Goal: Check status

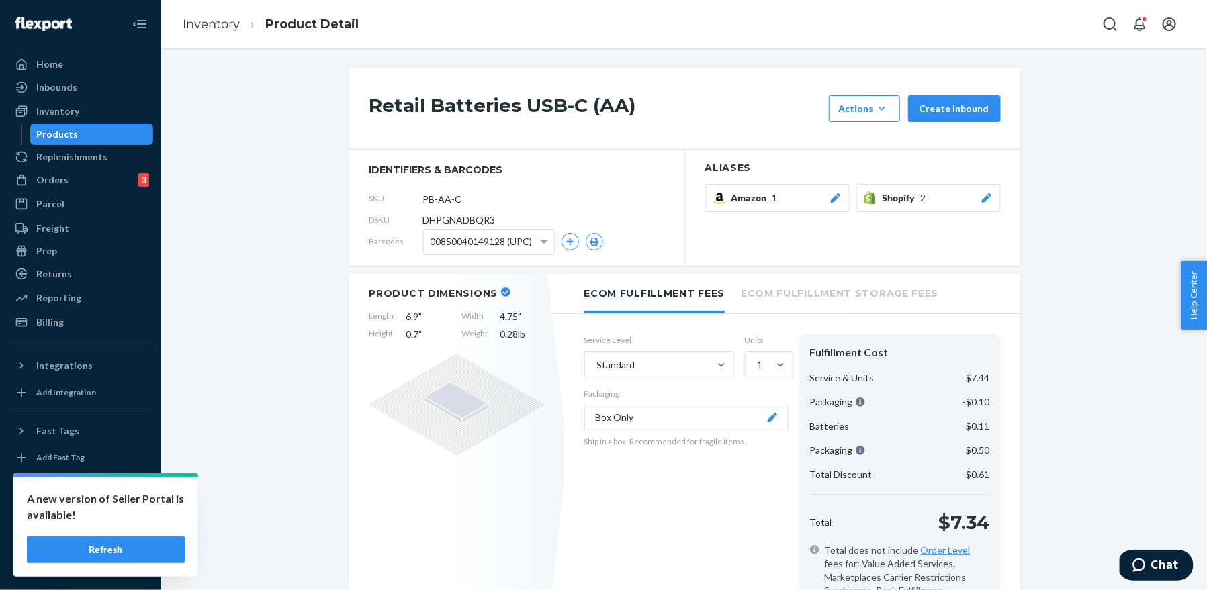
scroll to position [508, 0]
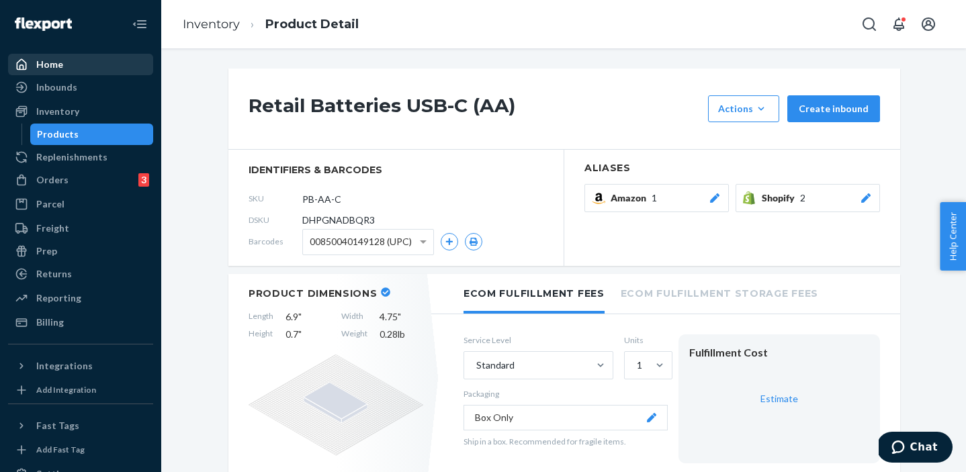
click at [39, 66] on div "Home" at bounding box center [49, 64] width 27 height 13
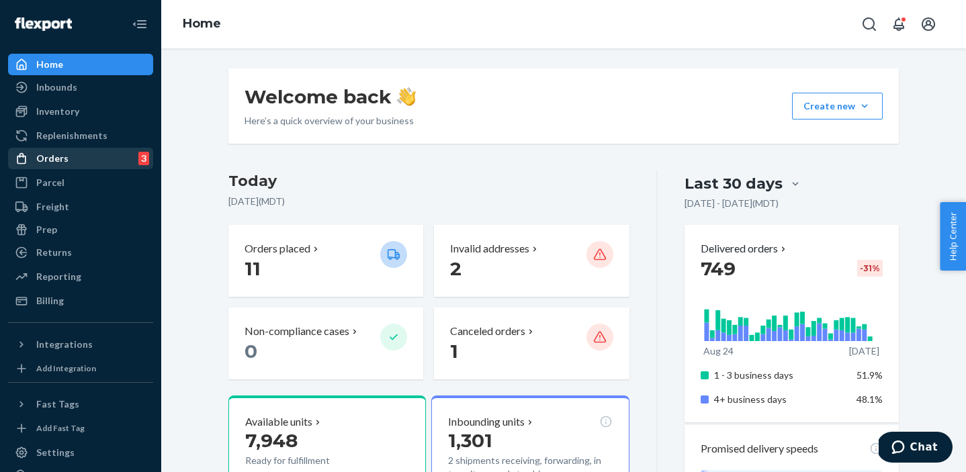
click at [58, 154] on div "Orders" at bounding box center [52, 158] width 32 height 13
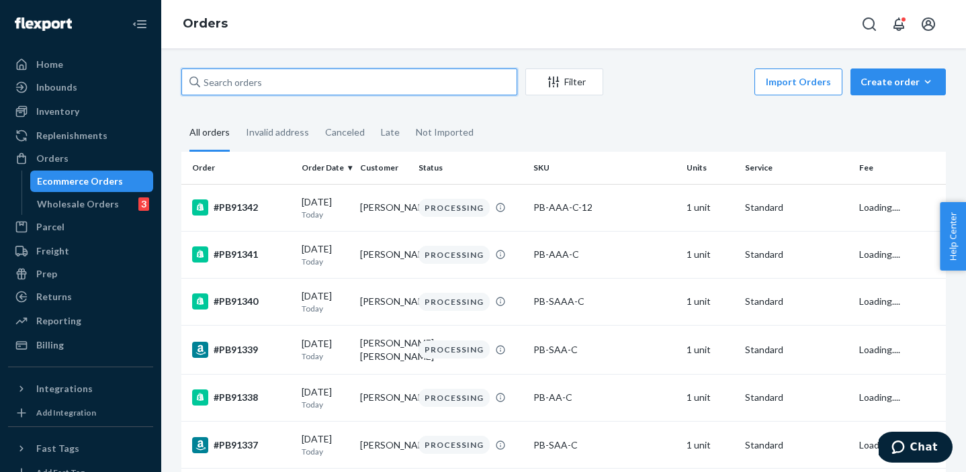
click at [367, 87] on input "text" at bounding box center [349, 82] width 336 height 27
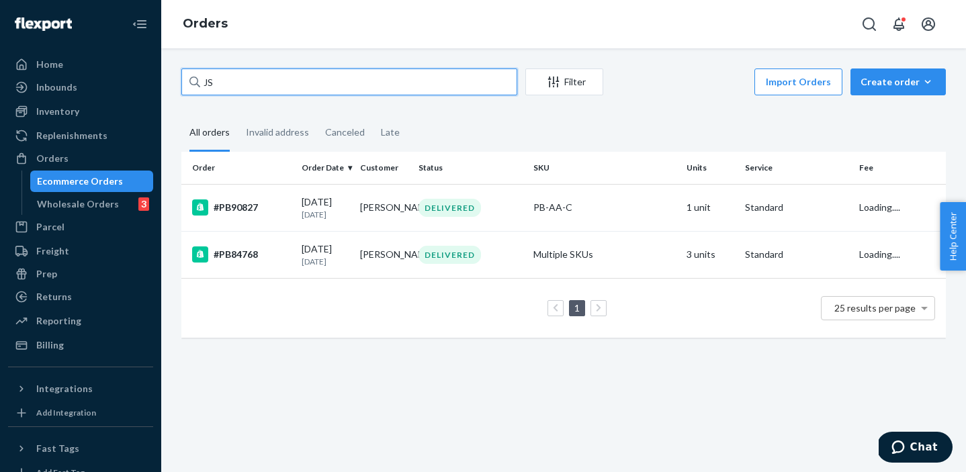
type input "J"
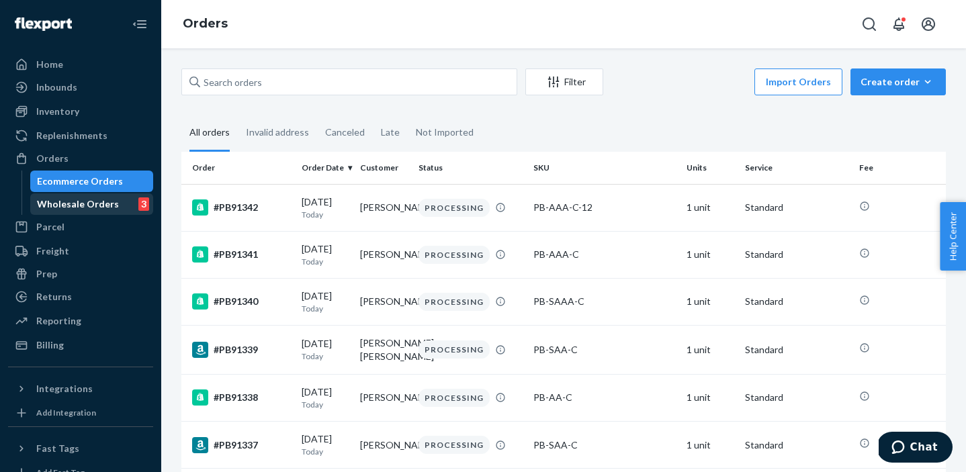
click at [71, 202] on div "Wholesale Orders" at bounding box center [78, 203] width 82 height 13
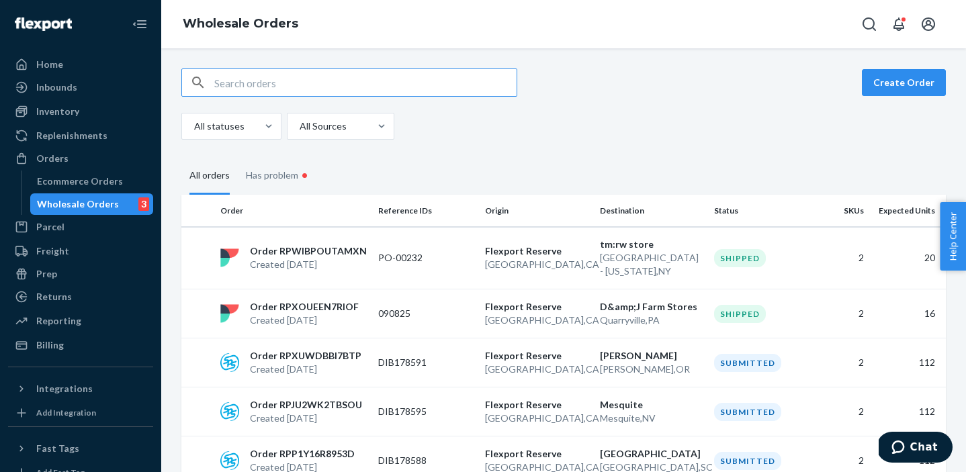
click at [269, 88] on input "text" at bounding box center [365, 82] width 302 height 27
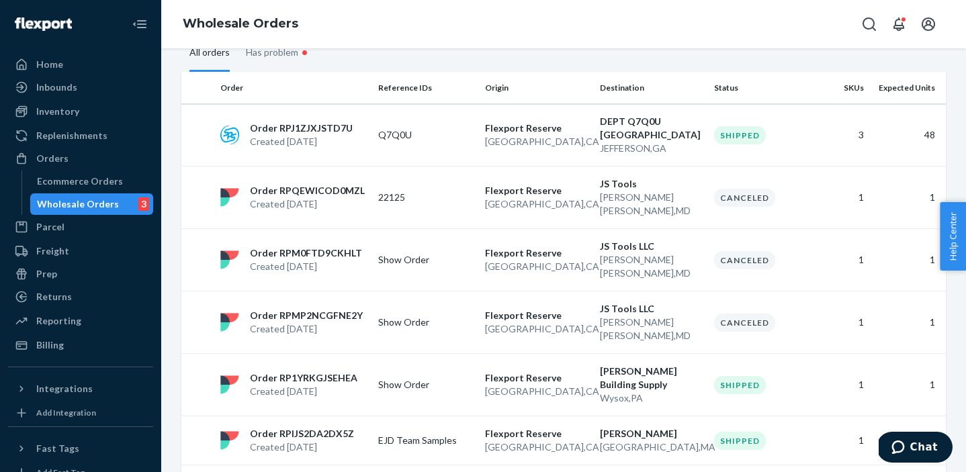
scroll to position [124, 0]
type input "JS"
click at [473, 193] on p "22125" at bounding box center [426, 196] width 96 height 13
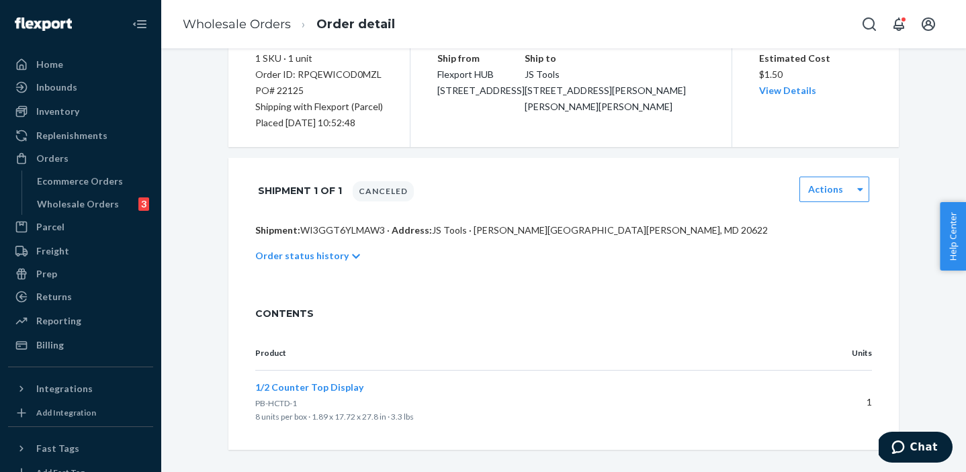
scroll to position [145, 0]
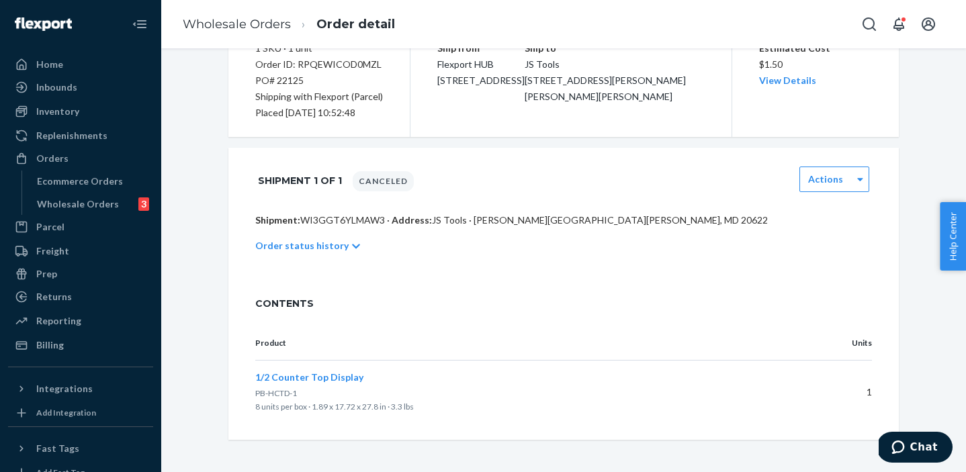
click at [328, 240] on p "Order status history" at bounding box center [301, 245] width 93 height 13
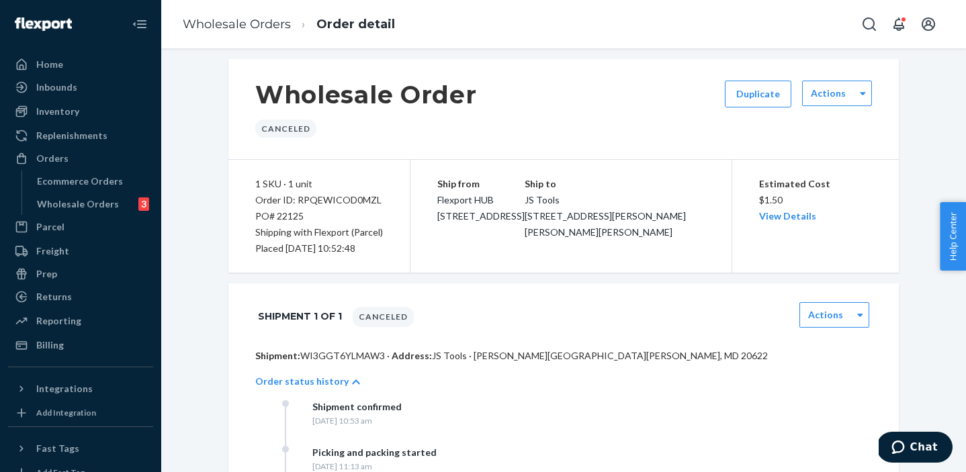
scroll to position [0, 0]
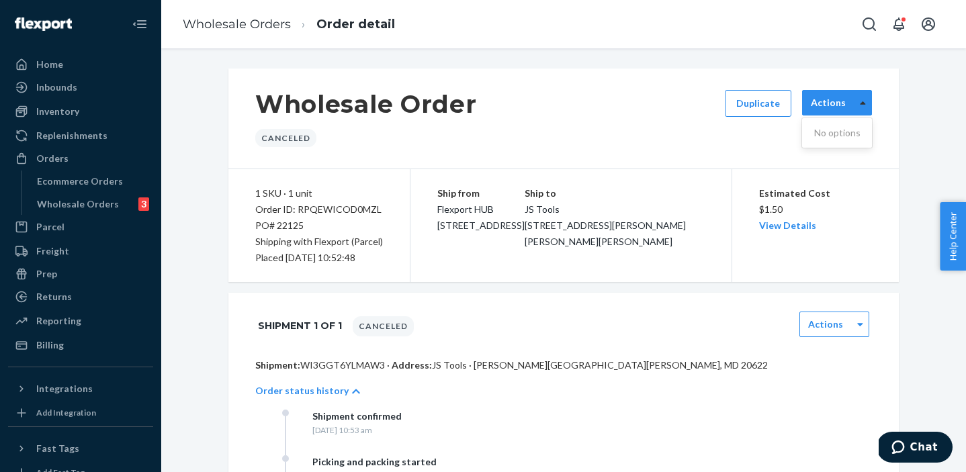
click at [860, 98] on icon at bounding box center [863, 102] width 6 height 9
click at [729, 154] on div "Wholesale Order Canceled Duplicate 0 results available. Use Up and Down to choo…" at bounding box center [563, 119] width 670 height 101
click at [830, 320] on label "Actions" at bounding box center [825, 324] width 35 height 13
click at [691, 311] on div "Shipment 1 of 1 Canceled Actions" at bounding box center [563, 326] width 617 height 34
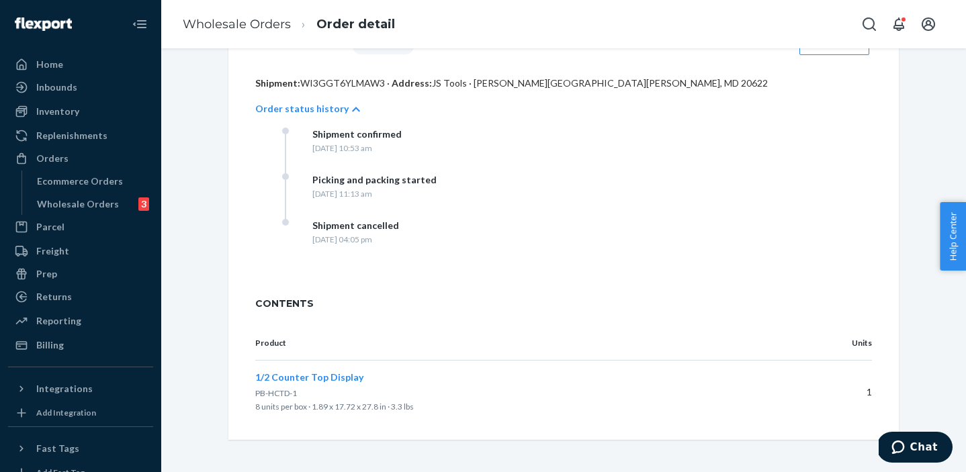
click at [341, 228] on div "Shipment cancelled" at bounding box center [355, 225] width 87 height 13
drag, startPoint x: 313, startPoint y: 226, endPoint x: 443, endPoint y: 225, distance: 130.3
click at [399, 225] on div "Shipment cancelled" at bounding box center [355, 225] width 87 height 13
click at [44, 64] on div "Home" at bounding box center [49, 64] width 27 height 13
